Goal: Information Seeking & Learning: Learn about a topic

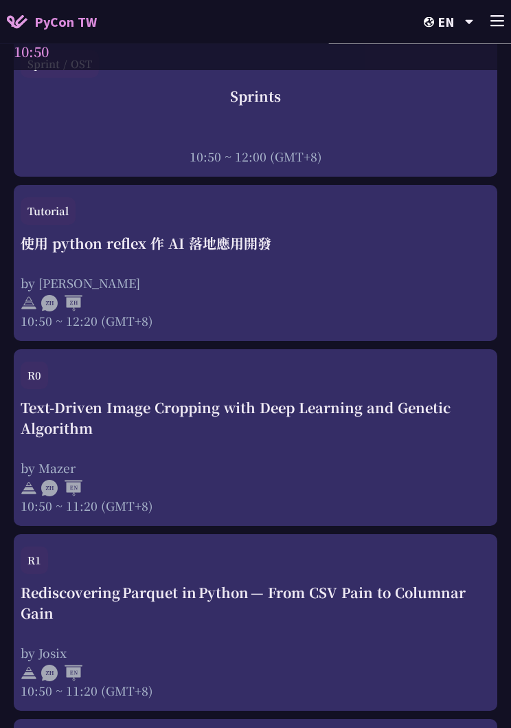
scroll to position [834, 0]
click at [444, 256] on div "使用 python reflex 作 AI 落地應用開發 by [PERSON_NAME] 10:50 ~ 12:20 (GMT+8)" at bounding box center [256, 281] width 470 height 96
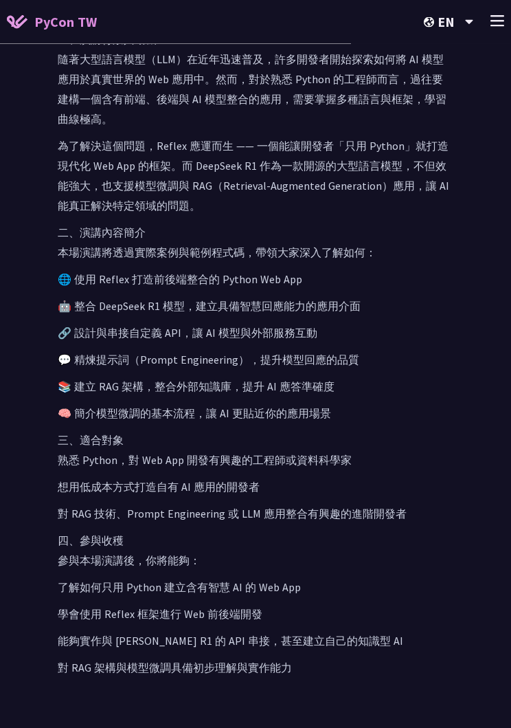
scroll to position [866, 0]
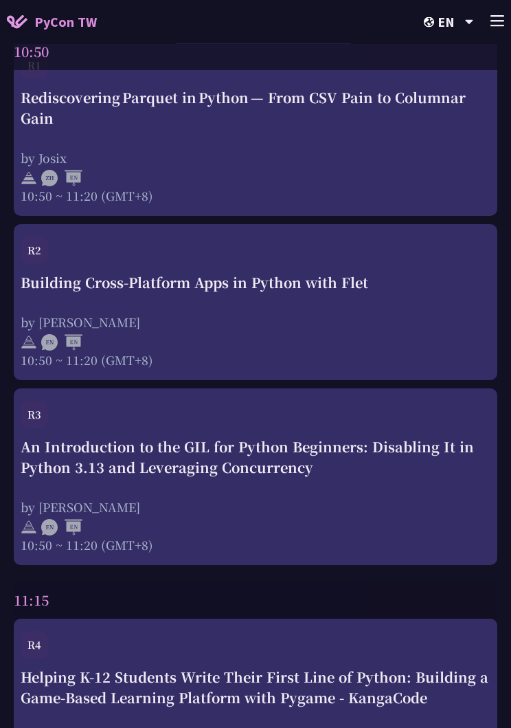
scroll to position [1329, 0]
click at [350, 284] on div "Building Cross-Platform Apps in Python with Flet" at bounding box center [256, 282] width 470 height 21
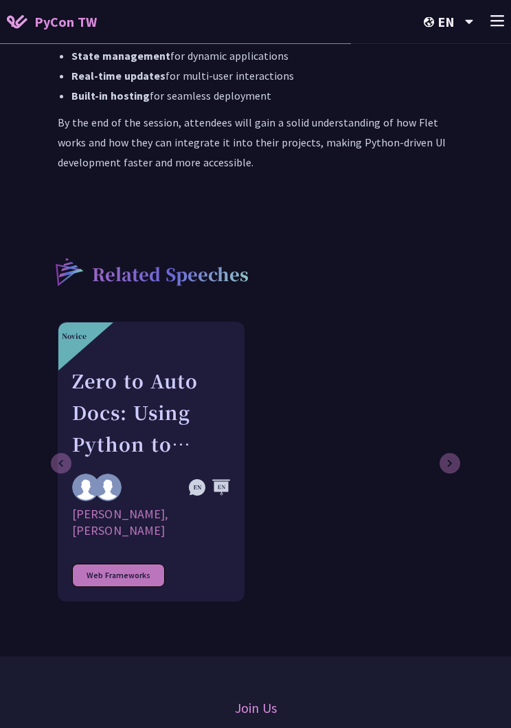
scroll to position [1336, 0]
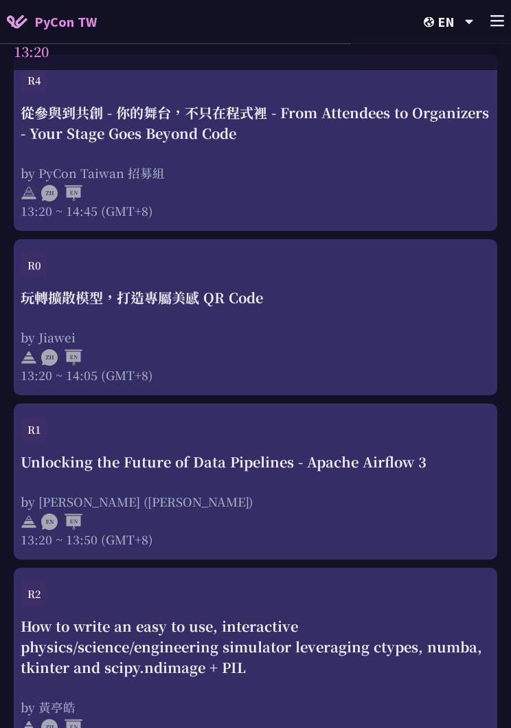
scroll to position [3297, 0]
click at [425, 318] on div "玩轉擴散模型，打造專屬美感 QR Code by Jiawei 13:20 ~ 14:05 (GMT+8)" at bounding box center [256, 335] width 470 height 96
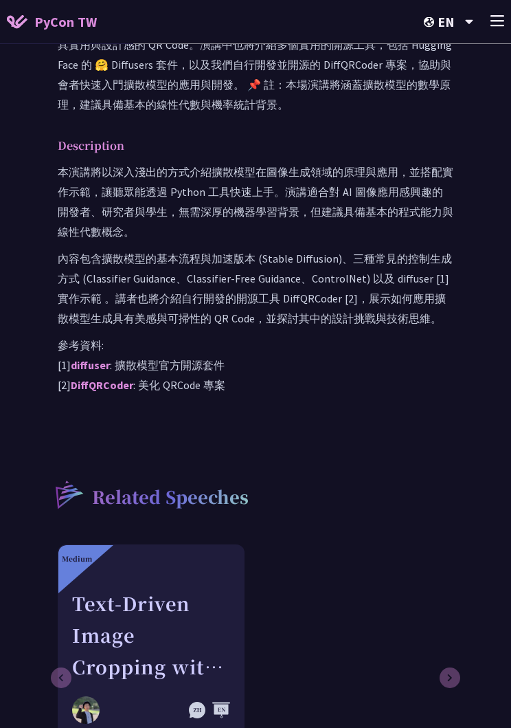
scroll to position [860, 0]
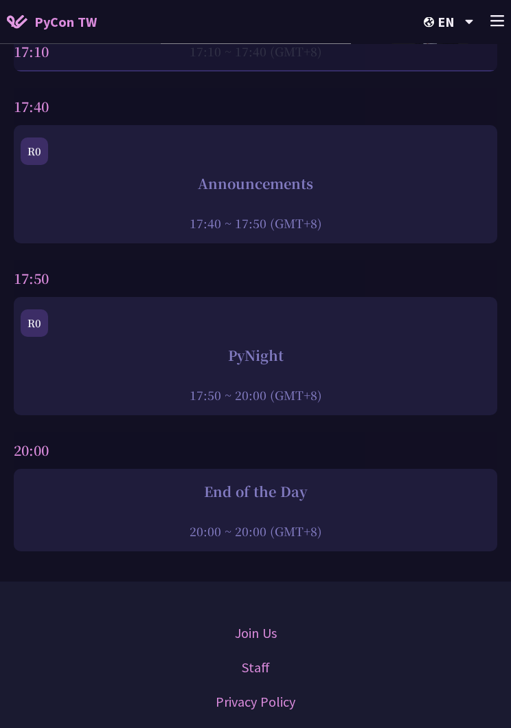
scroll to position [5521, 0]
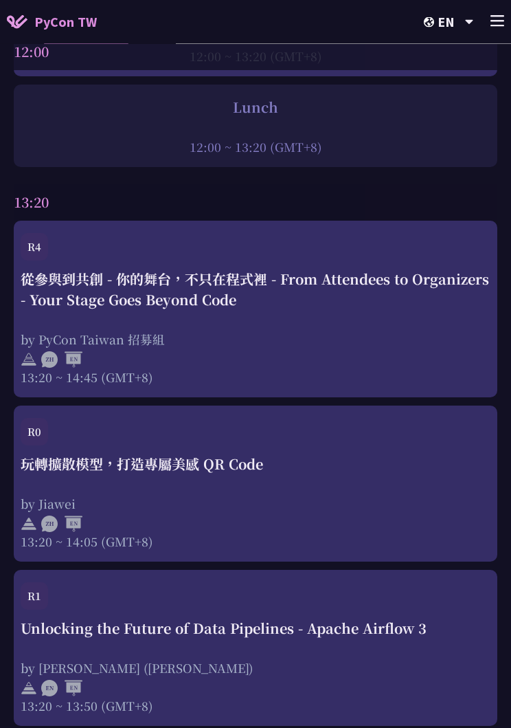
scroll to position [558, 0]
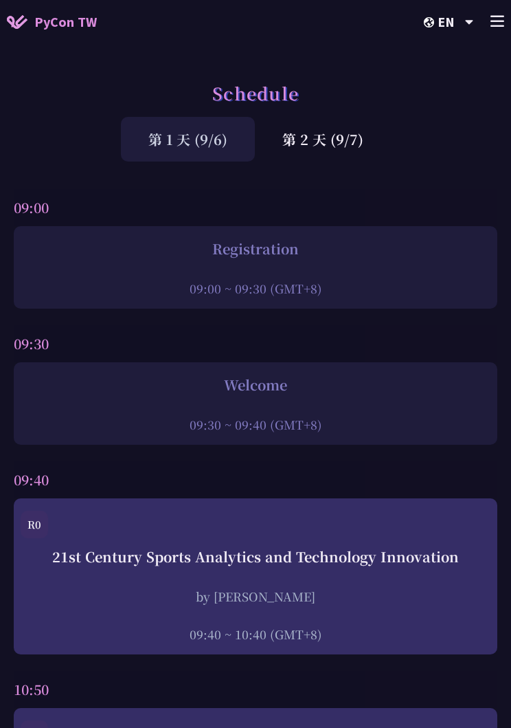
click at [355, 136] on div "第 2 天 (9/7)" at bounding box center [323, 139] width 136 height 45
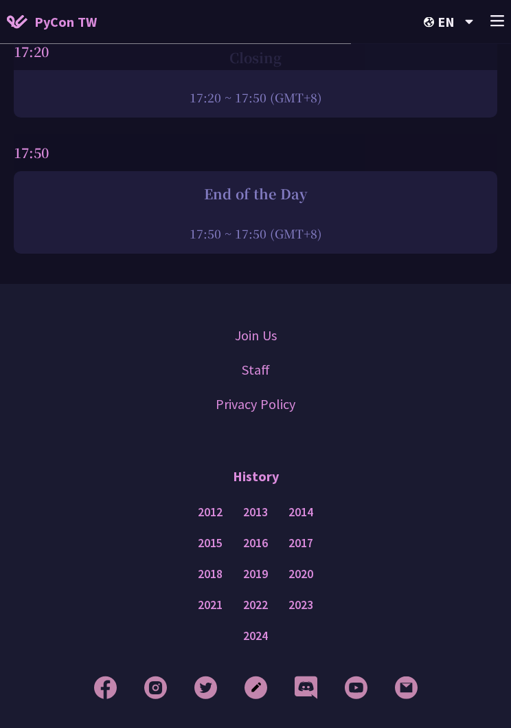
scroll to position [5528, 0]
